Goal: Check status: Check status

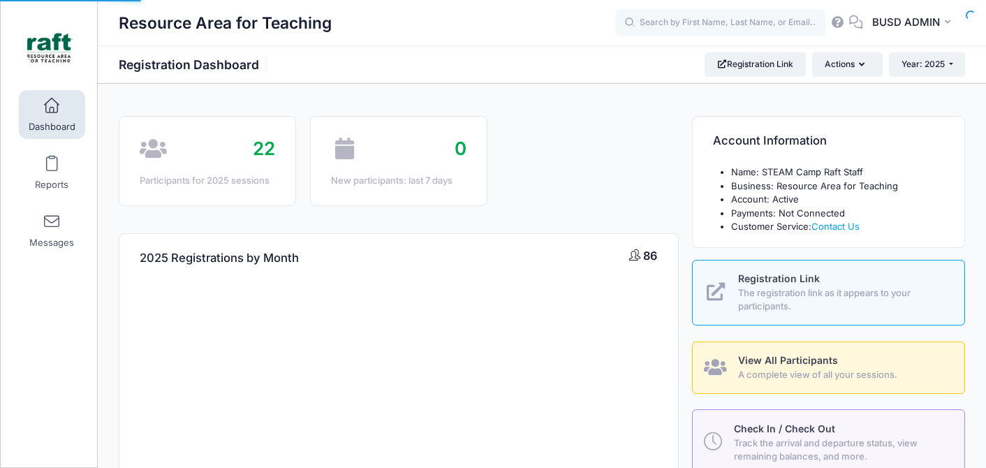
select select
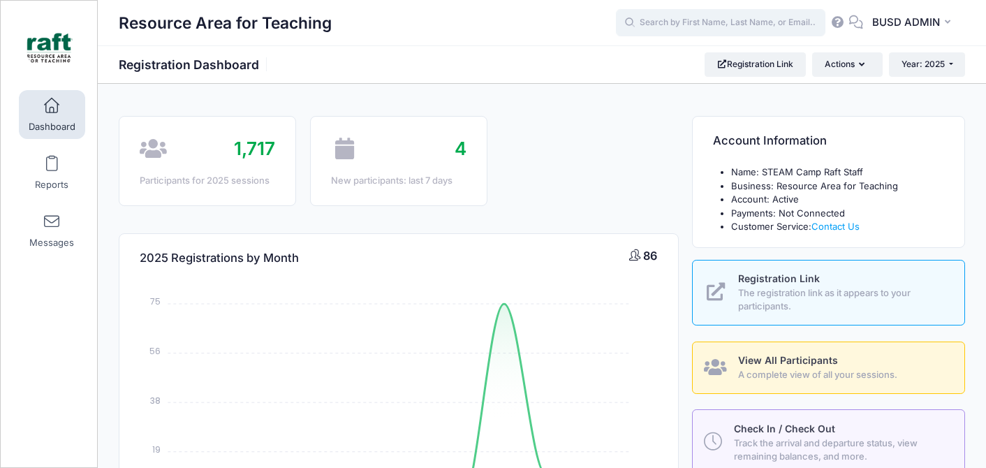
click at [667, 32] on input "text" at bounding box center [720, 23] width 209 height 28
type input "a"
type input "e"
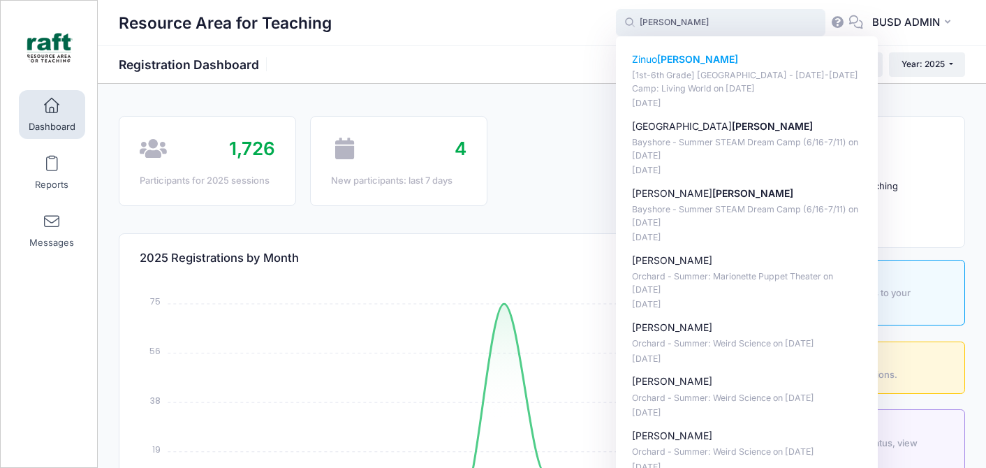
click at [757, 82] on p "[1st-6th Grade] [GEOGRAPHIC_DATA] - [DATE]-[DATE] Camp: Living World on [DATE]" at bounding box center [747, 82] width 230 height 26
type input "[PERSON_NAME] ([1st-6th Grade] [GEOGRAPHIC_DATA] - [DATE]-[DATE] Camp: Living W…"
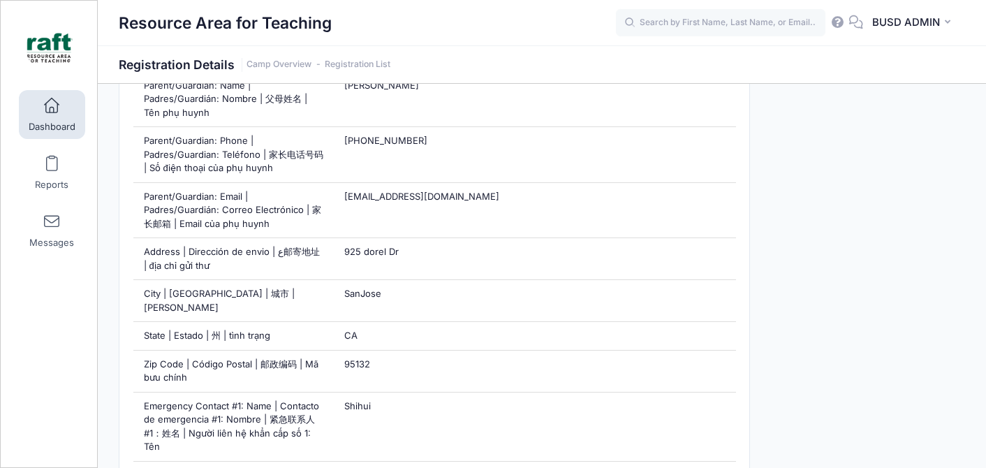
scroll to position [727, 0]
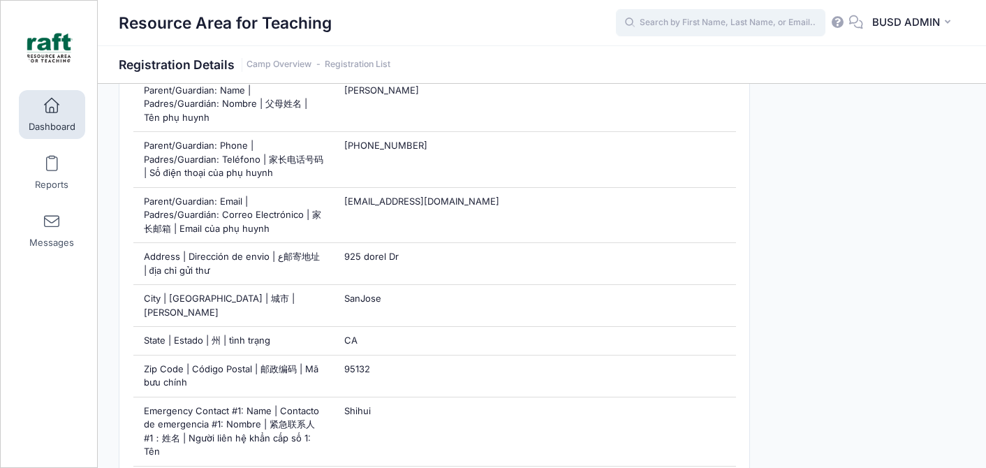
click at [698, 14] on input "text" at bounding box center [720, 23] width 209 height 28
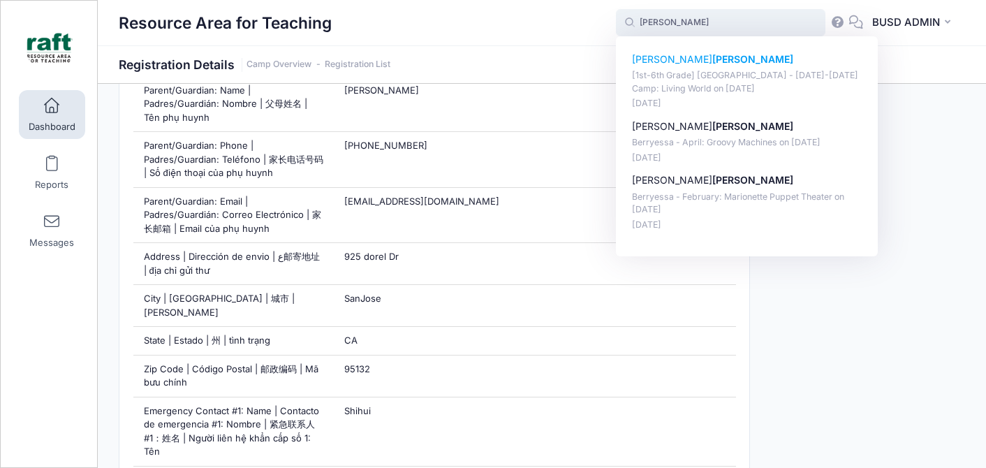
click at [751, 67] on div "Michelle Yao [1st-6th Grade] Berryessa - Oct 6-10 Camp: Living World on Oct-06,…" at bounding box center [747, 81] width 230 height 58
type input "Michelle Yao ([1st-6th Grade] Berryessa - Oct 6-10 Camp: Living World, Oct-06, …"
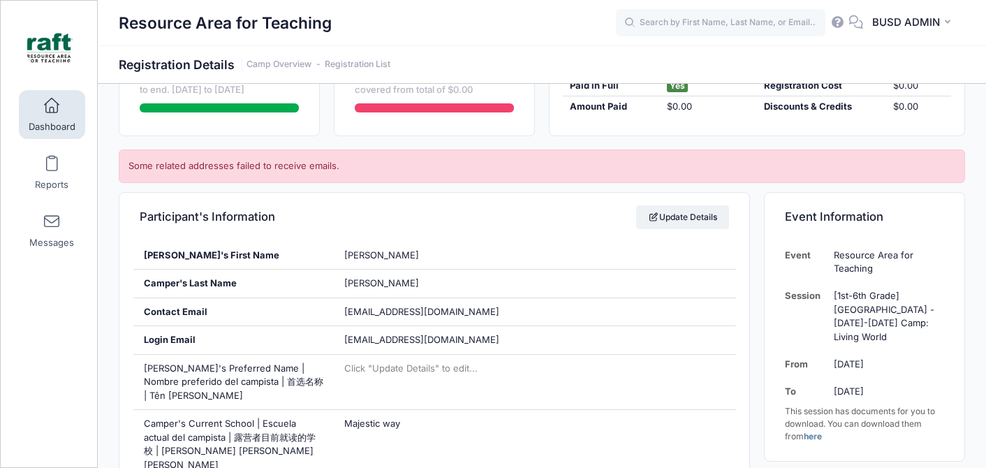
scroll to position [34, 0]
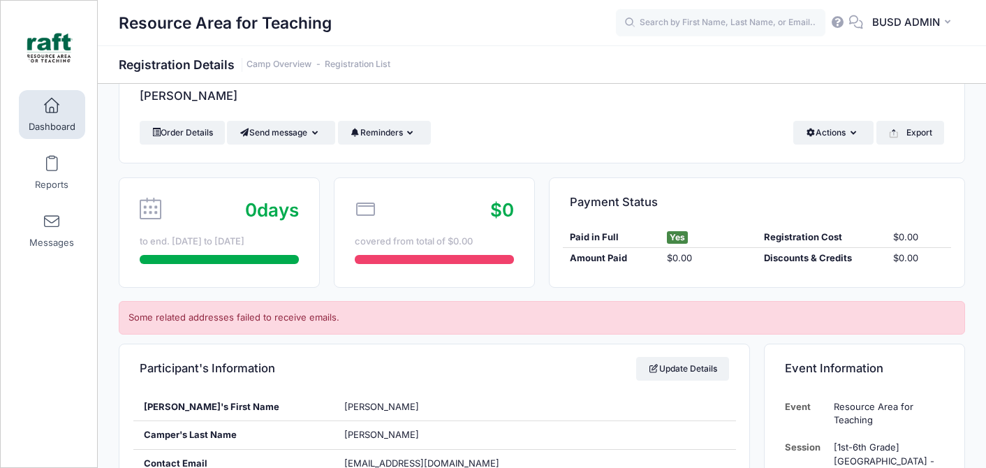
click at [717, 133] on div "Order Details Send message Send Email Send SMS Reminders Send Payment Reminder …" at bounding box center [542, 133] width 804 height 24
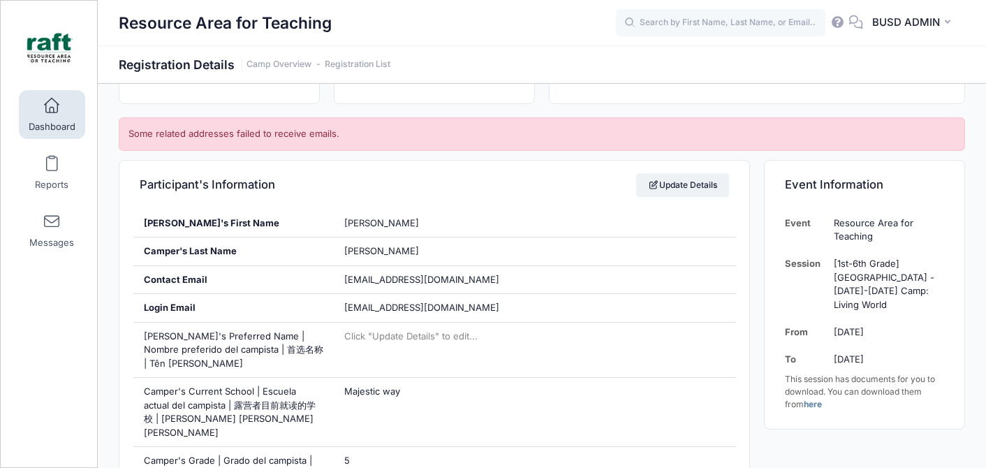
scroll to position [220, 0]
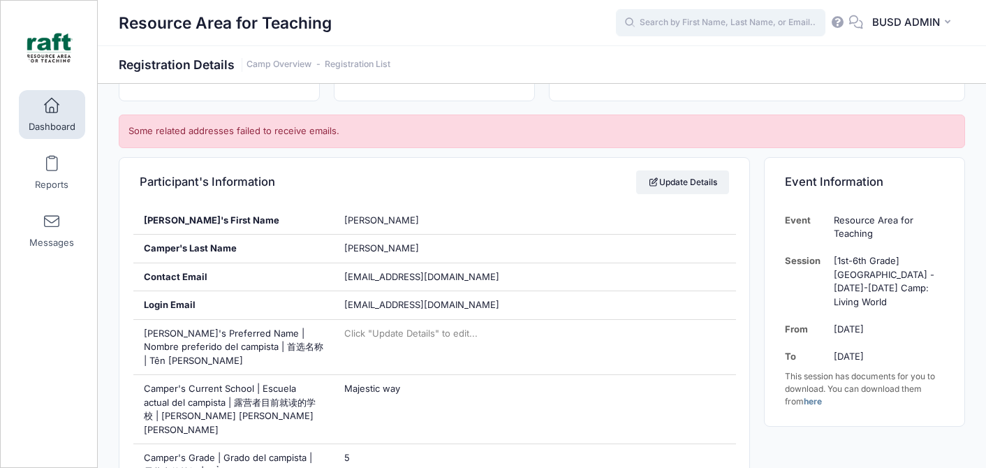
click at [681, 18] on input "text" at bounding box center [720, 23] width 209 height 28
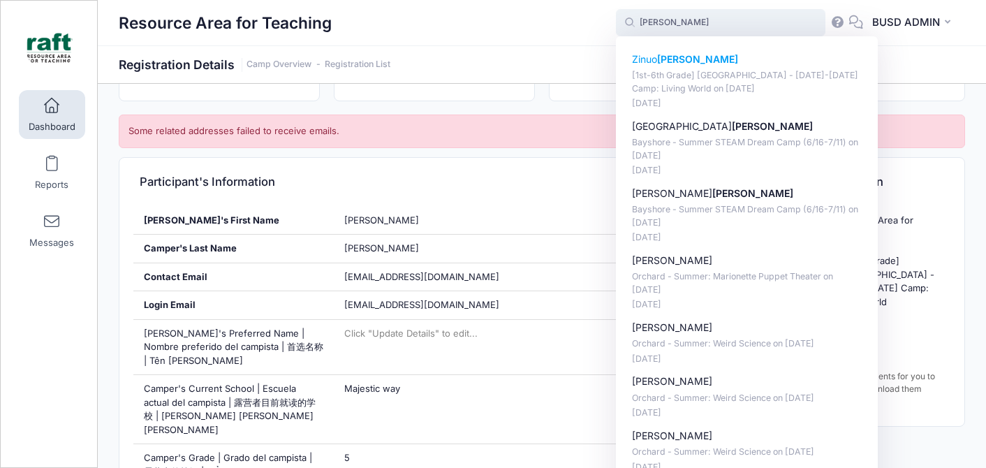
click at [694, 64] on p "Zinuo zhao" at bounding box center [747, 59] width 230 height 15
type input "Zinuo zhao ([1st-6th Grade] Berryessa - Oct 6-10 Camp: Living World, Oct-06, 20…"
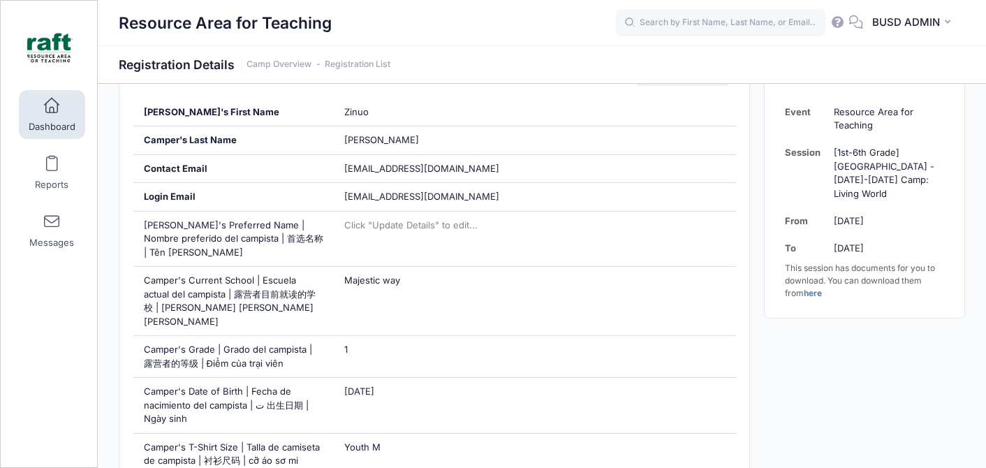
scroll to position [336, 0]
